Goal: Find specific page/section: Locate item on page

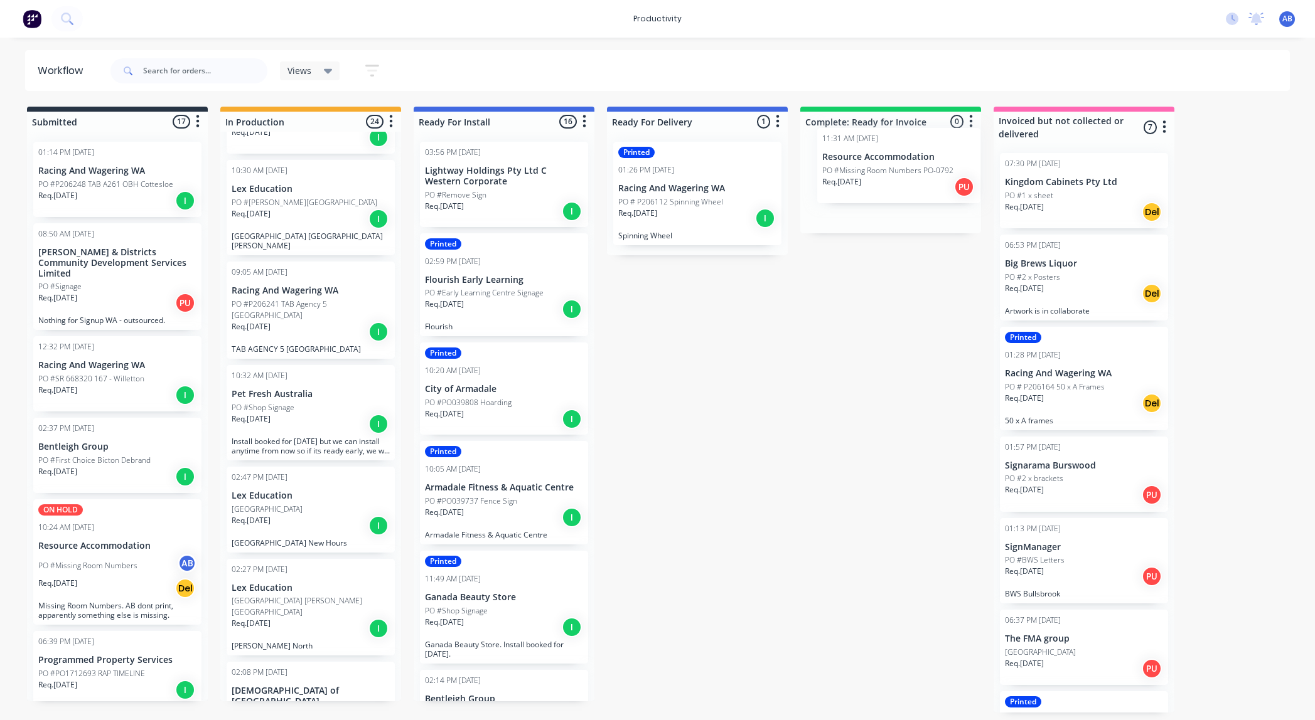
scroll to position [422, 0]
drag, startPoint x: 271, startPoint y: 403, endPoint x: 864, endPoint y: 172, distance: 636.6
click at [864, 172] on div "Submitted 17 Sort By Created date Required date Order number Customer name Most…" at bounding box center [764, 410] width 1547 height 606
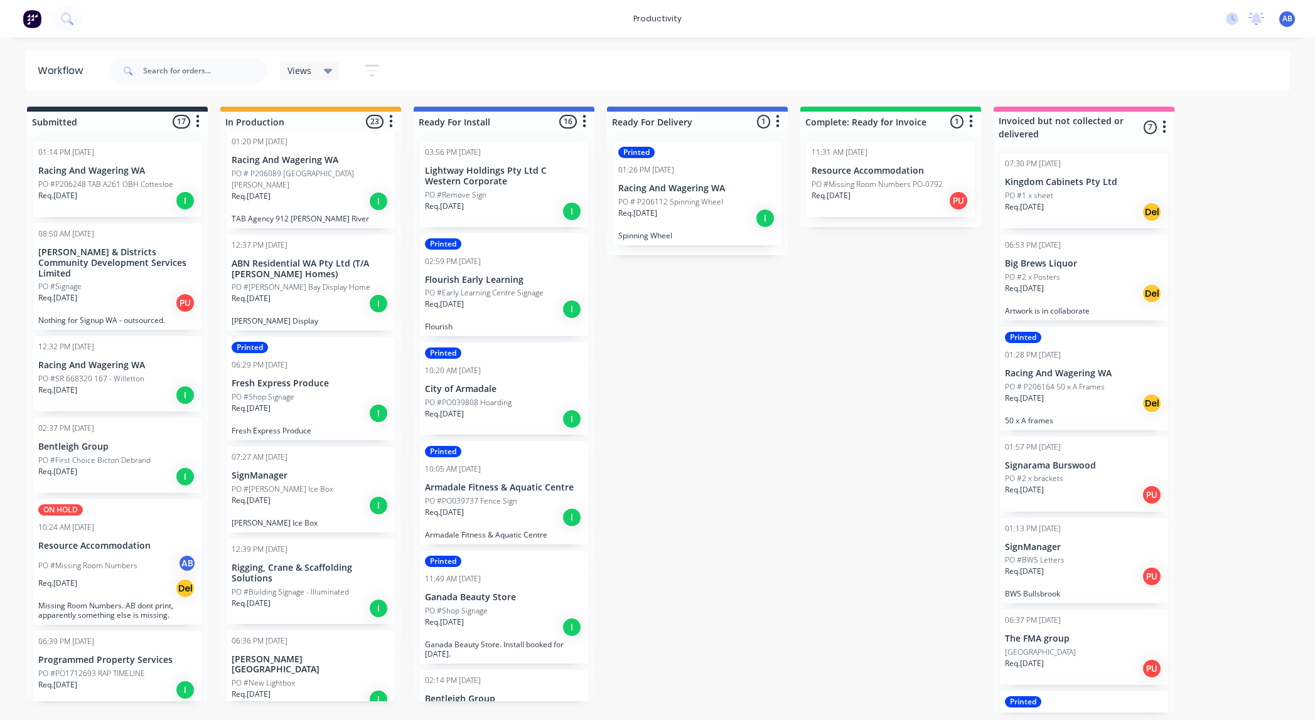
scroll to position [1050, 0]
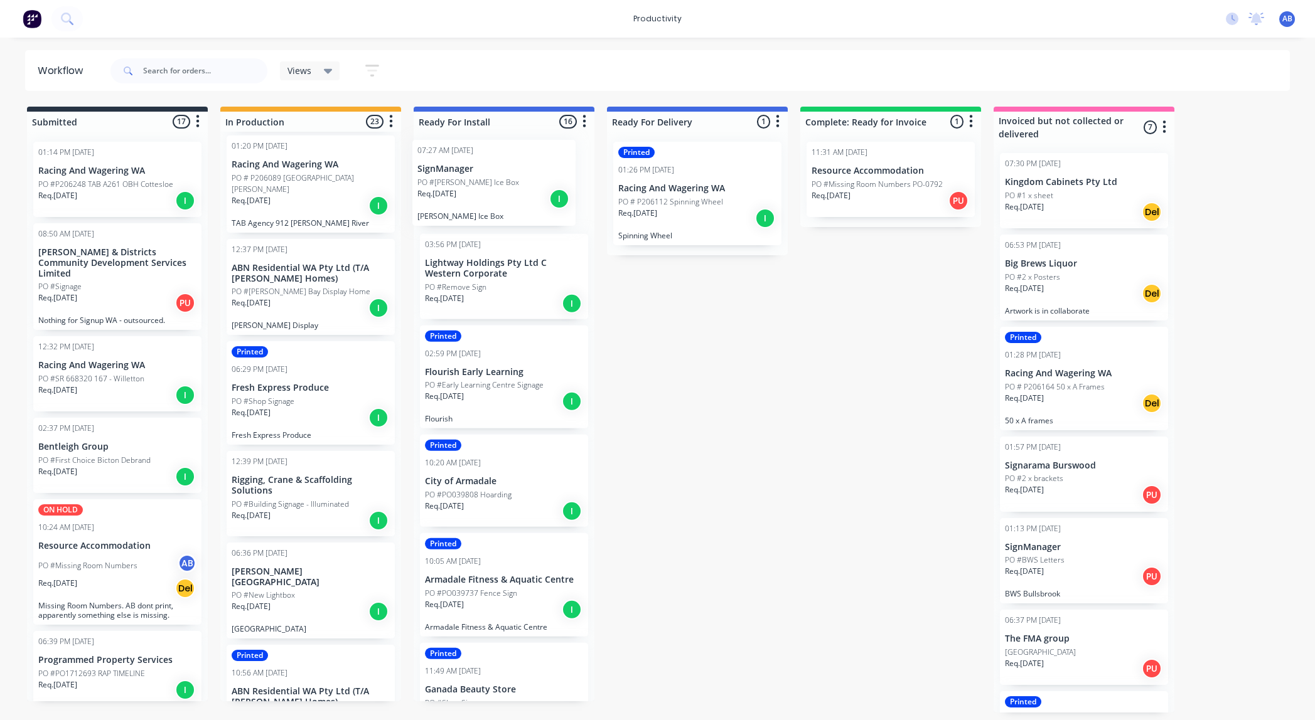
drag, startPoint x: 270, startPoint y: 457, endPoint x: 459, endPoint y: 174, distance: 339.9
click at [459, 174] on div "Submitted 17 Sort By Created date Required date Order number Customer name Most…" at bounding box center [764, 410] width 1547 height 606
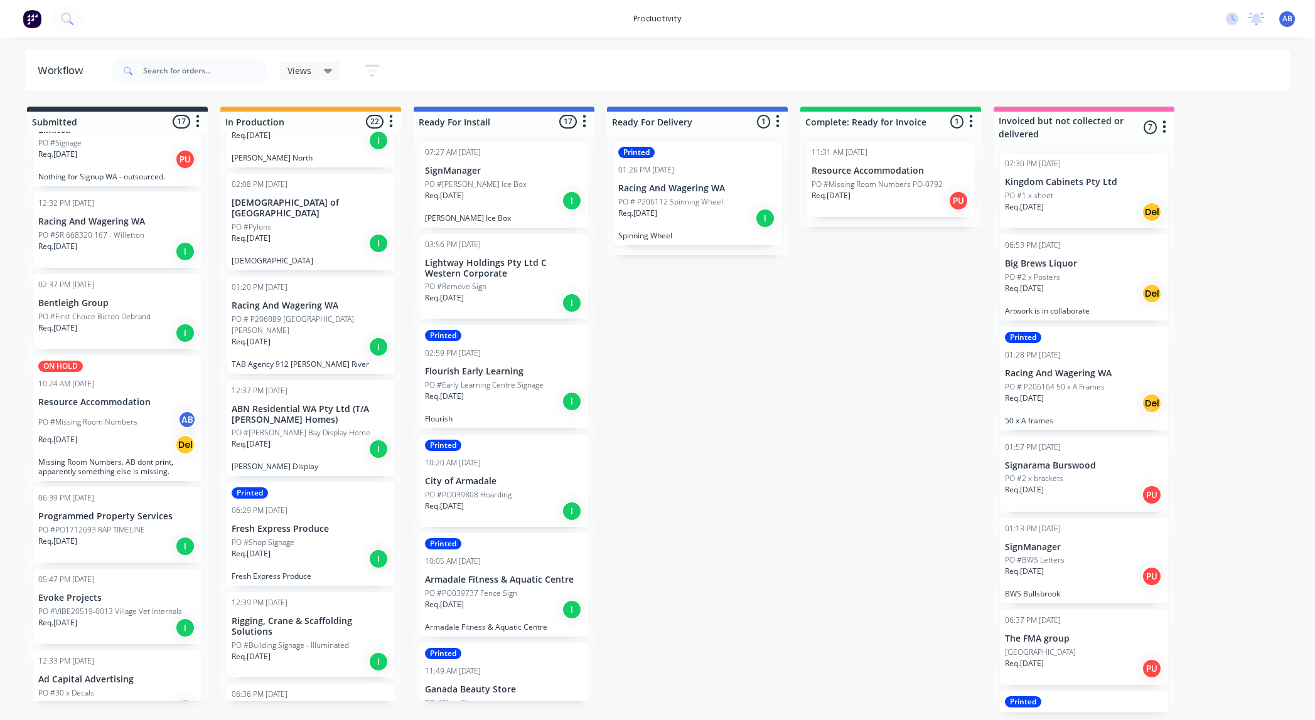
scroll to position [0, 0]
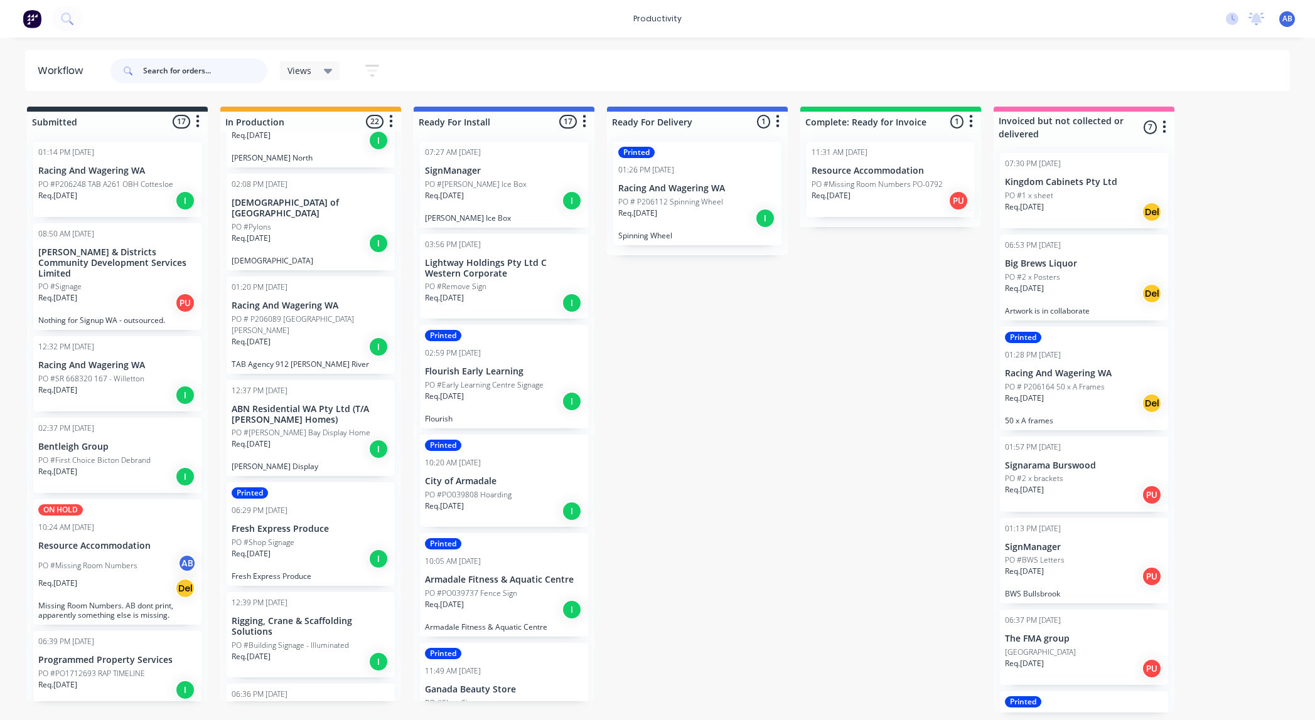
click at [195, 71] on input "text" at bounding box center [205, 70] width 124 height 25
type input "brew"
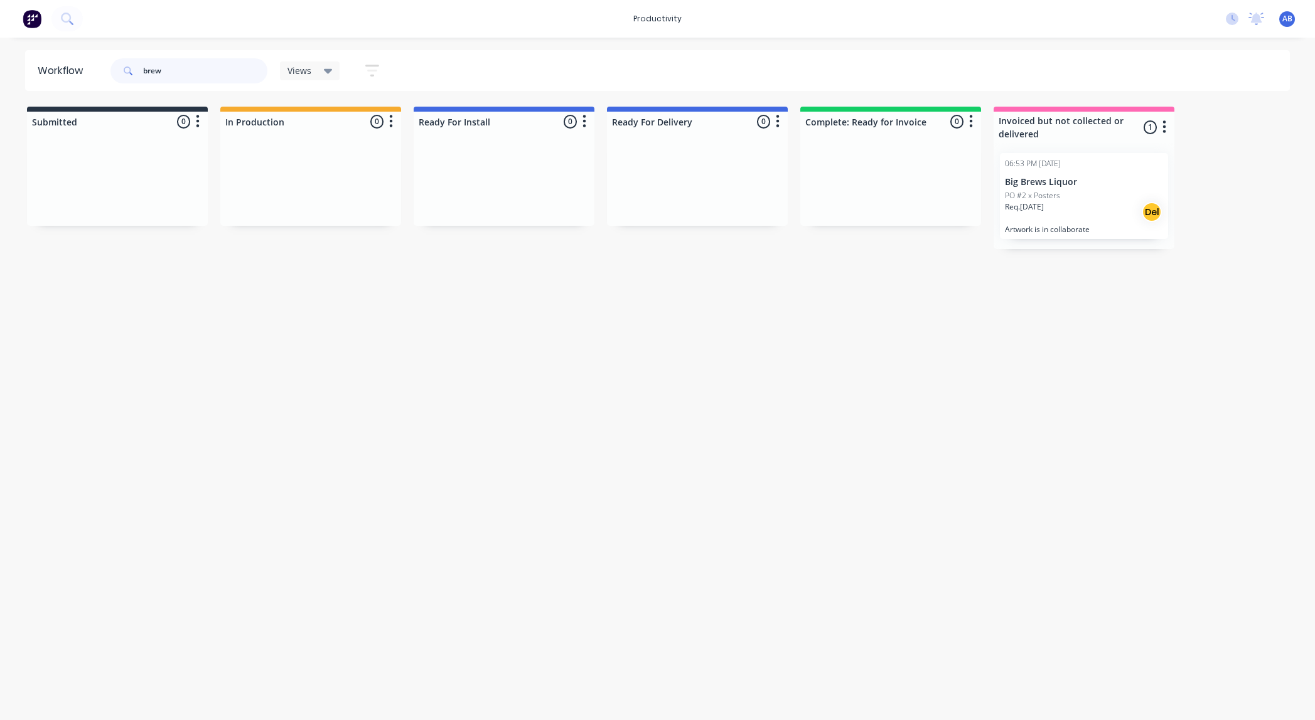
drag, startPoint x: 178, startPoint y: 77, endPoint x: 87, endPoint y: 67, distance: 91.6
click at [90, 67] on header "Workflow brew Views Save new view None (Default) edit Show/Hide statuses Show l…" at bounding box center [657, 70] width 1265 height 41
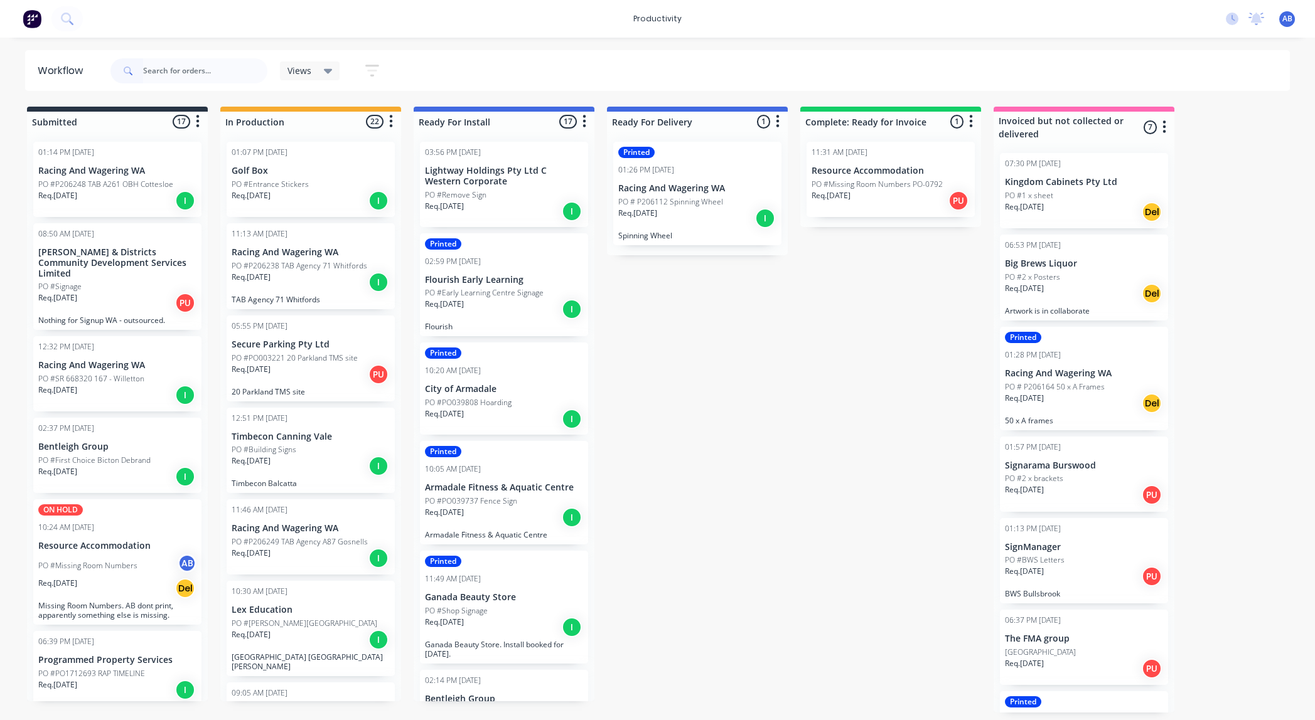
click at [335, 369] on div "Req. 14/10/25 PU" at bounding box center [311, 374] width 158 height 21
